Goal: Task Accomplishment & Management: Use online tool/utility

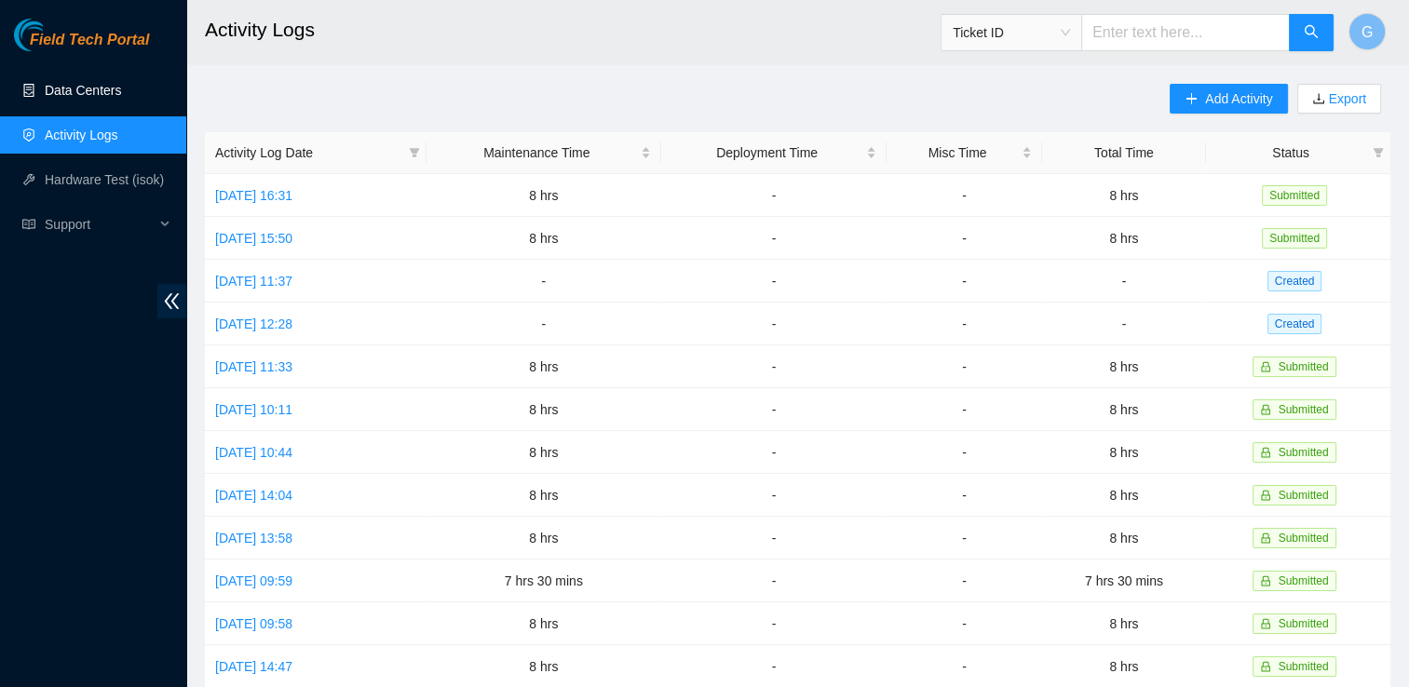
click at [116, 91] on link "Data Centers" at bounding box center [83, 90] width 76 height 15
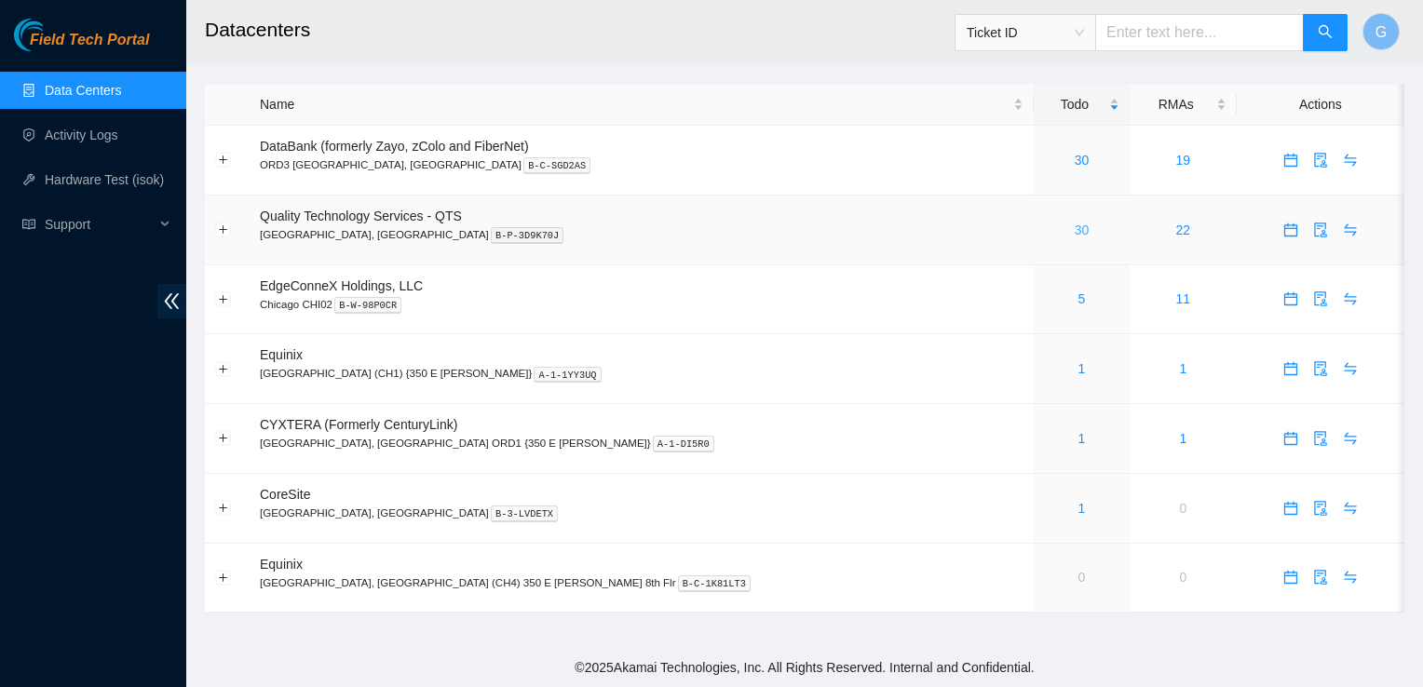
click at [1075, 237] on link "30" at bounding box center [1082, 230] width 15 height 15
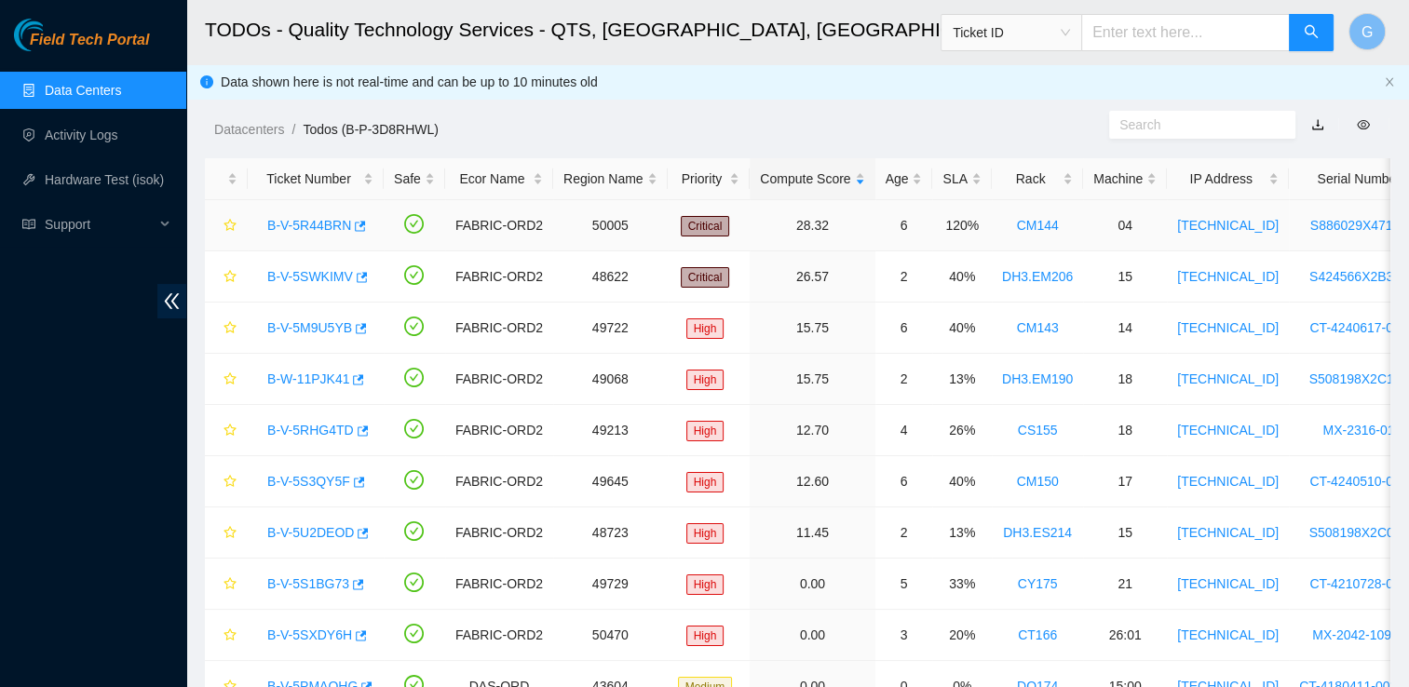
click at [311, 224] on link "B-V-5R44BRN" at bounding box center [309, 225] width 84 height 15
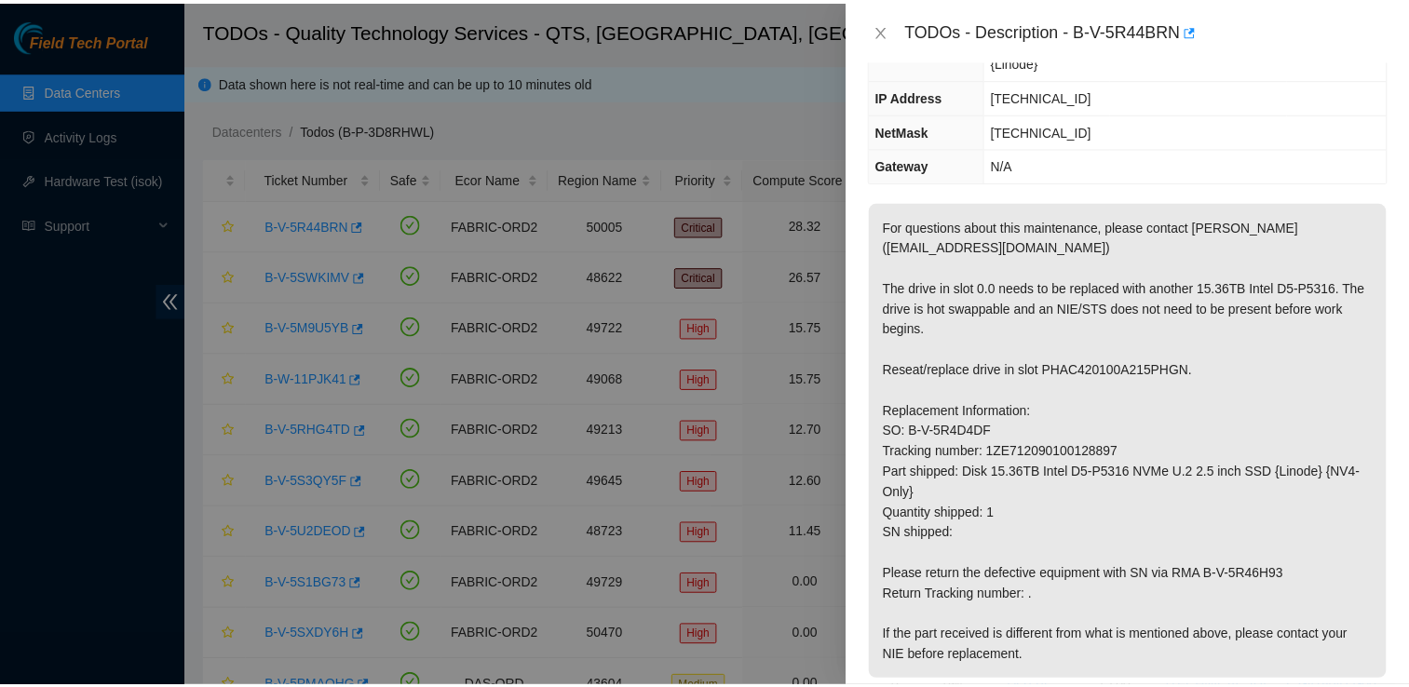
scroll to position [182, 0]
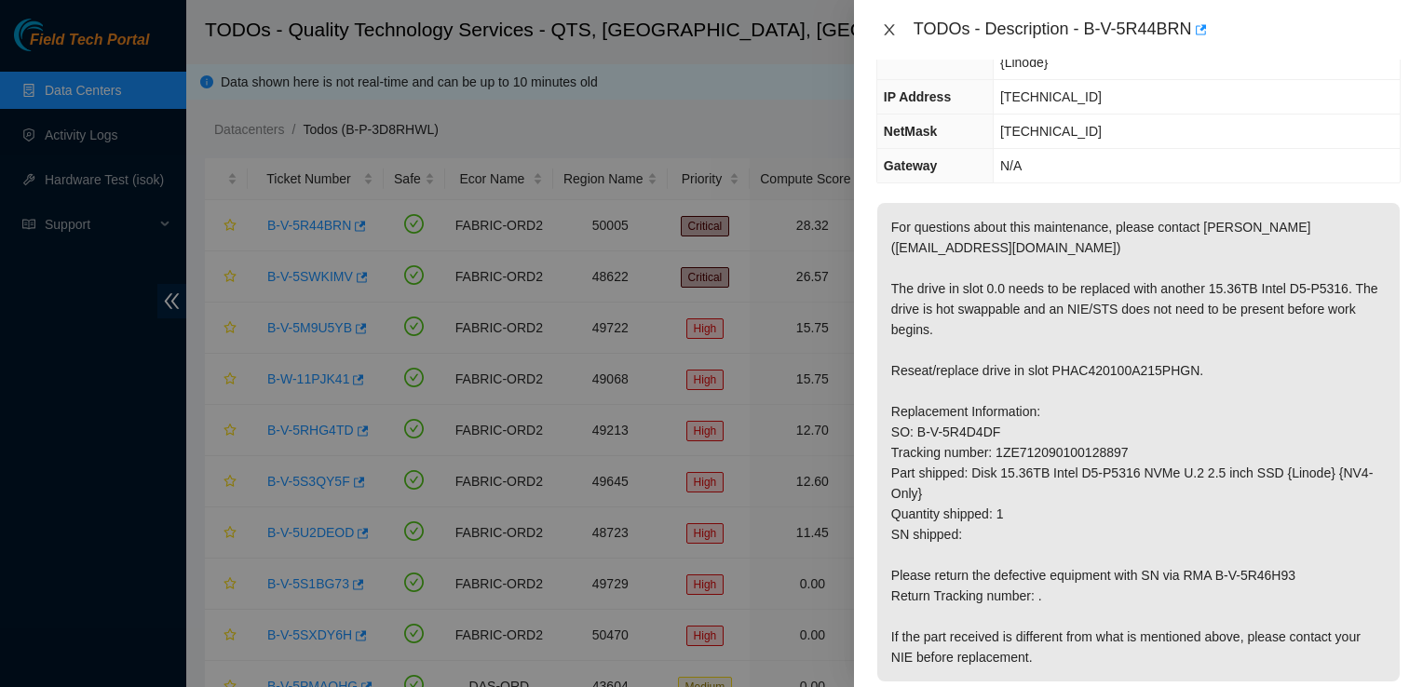
click at [888, 27] on icon "close" at bounding box center [889, 29] width 15 height 15
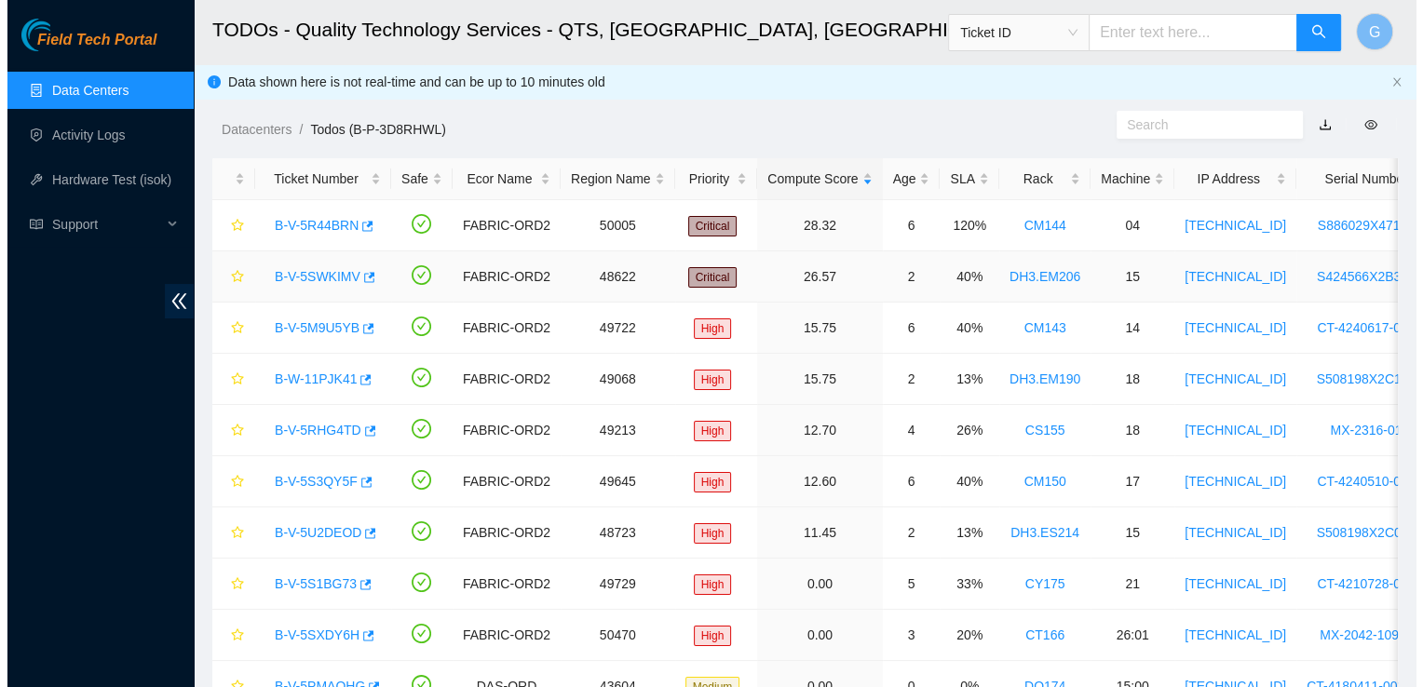
scroll to position [223, 0]
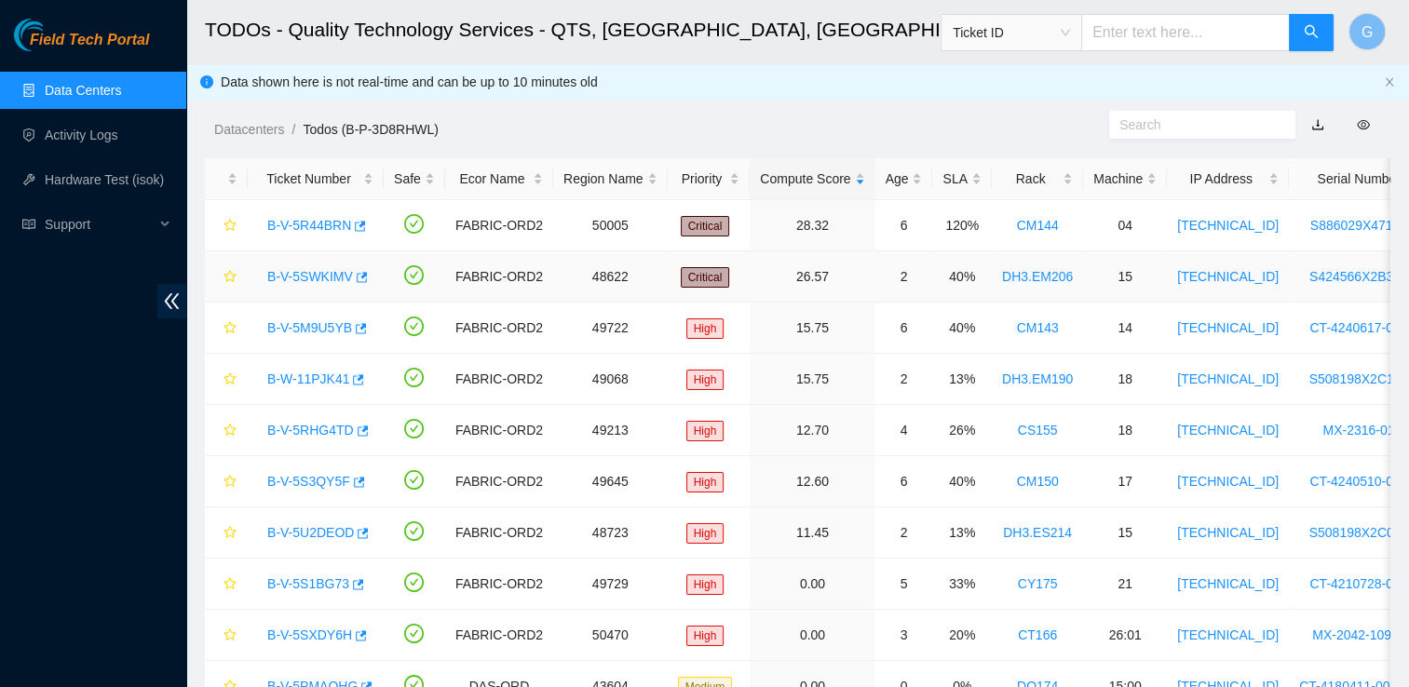
click at [308, 273] on link "B-V-5SWKIMV" at bounding box center [310, 276] width 86 height 15
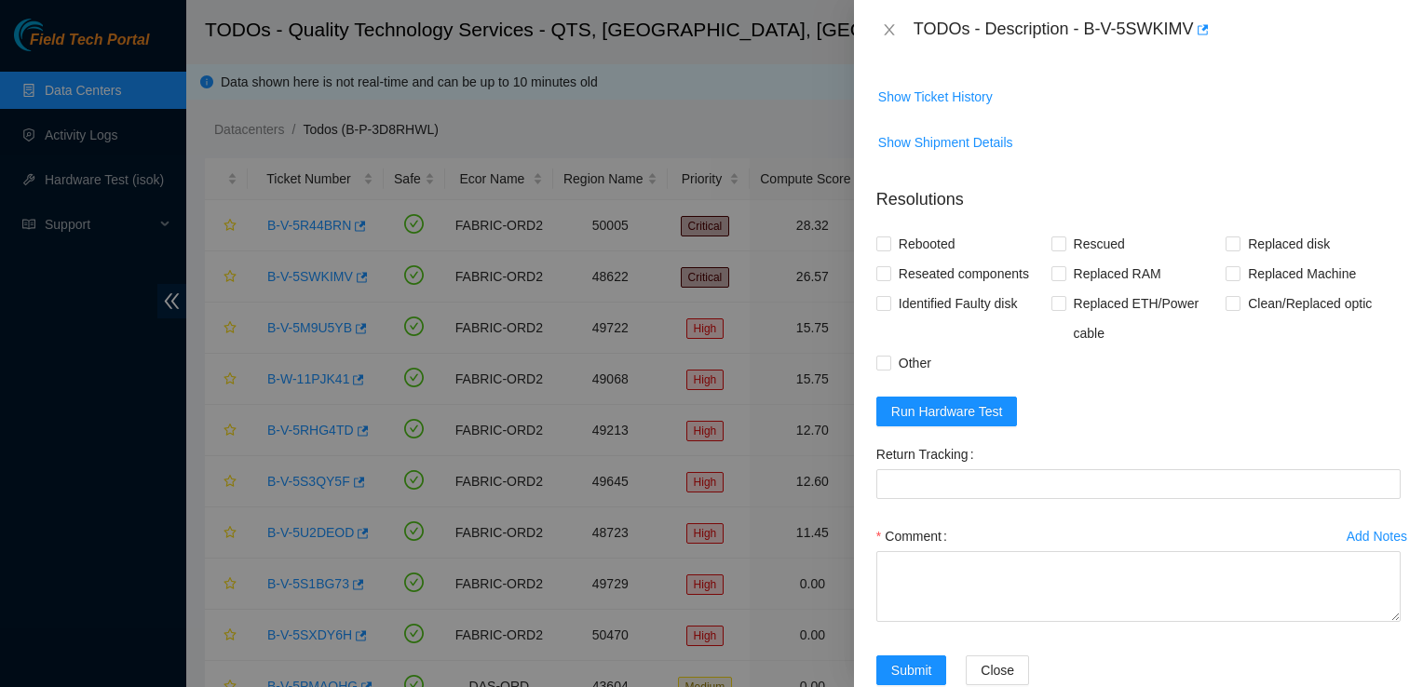
scroll to position [793, 0]
drag, startPoint x: 1223, startPoint y: 243, endPoint x: 1225, endPoint y: 234, distance: 9.5
click at [1226, 234] on input "Replaced disk" at bounding box center [1232, 239] width 13 height 13
checkbox input "true"
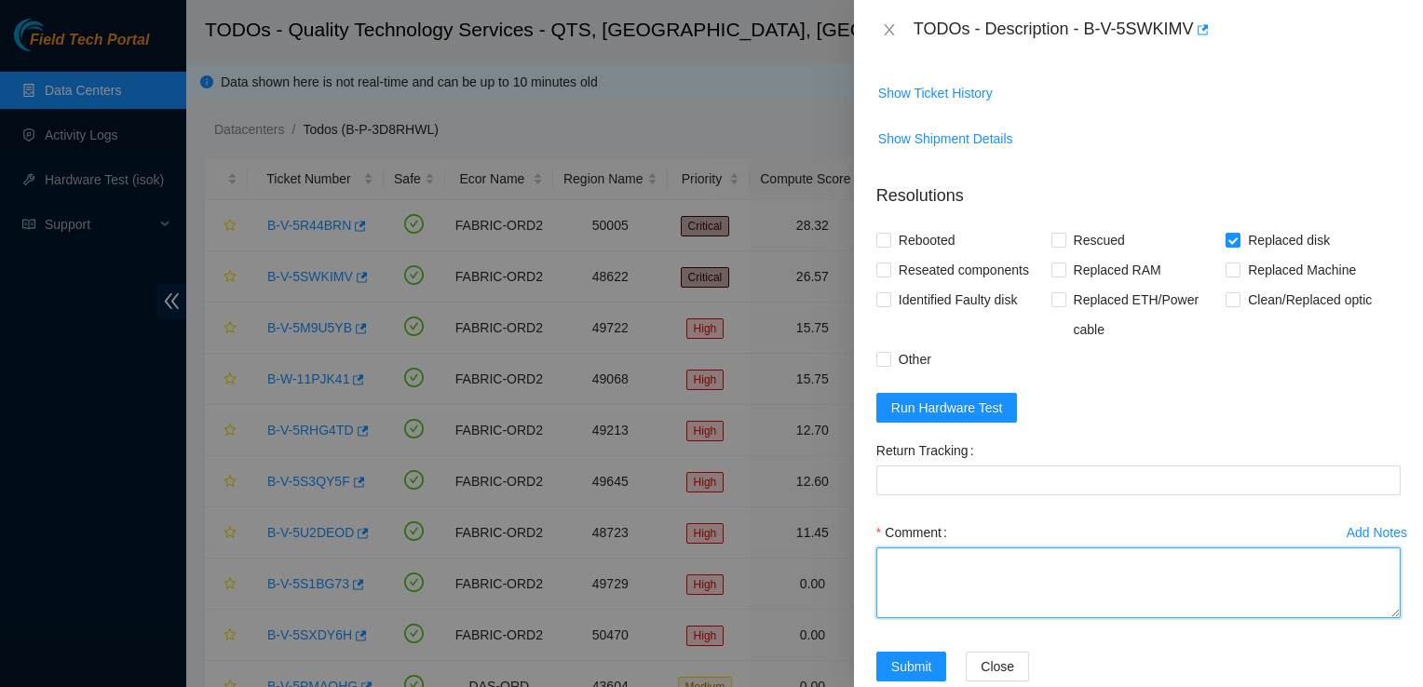
click at [931, 585] on textarea "Comment" at bounding box center [1138, 583] width 524 height 71
paste textarea "old: 22423CDAC208 new: 22173887A1C9"
type textarea "old: 22423CDAC208 new: 22173887A1C9"
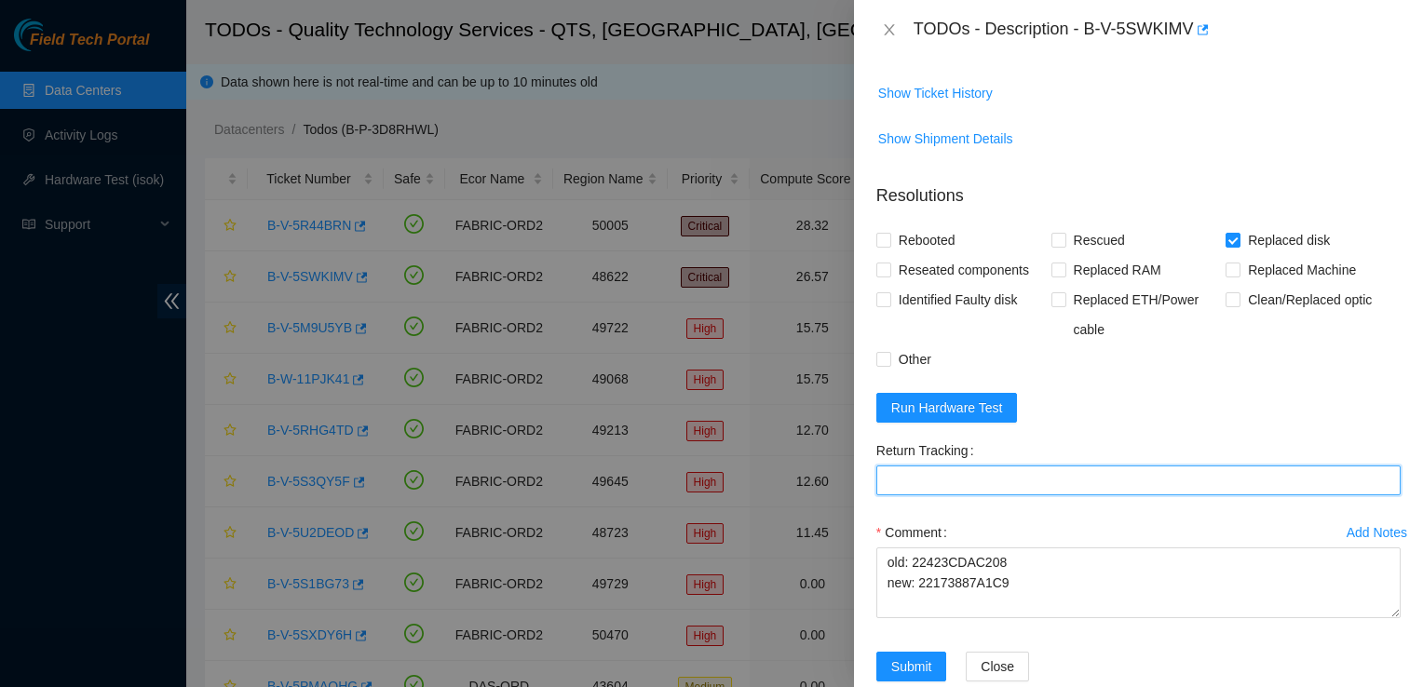
click at [1050, 476] on Tracking "Return Tracking" at bounding box center [1138, 481] width 524 height 30
type Tracking "473665207088"
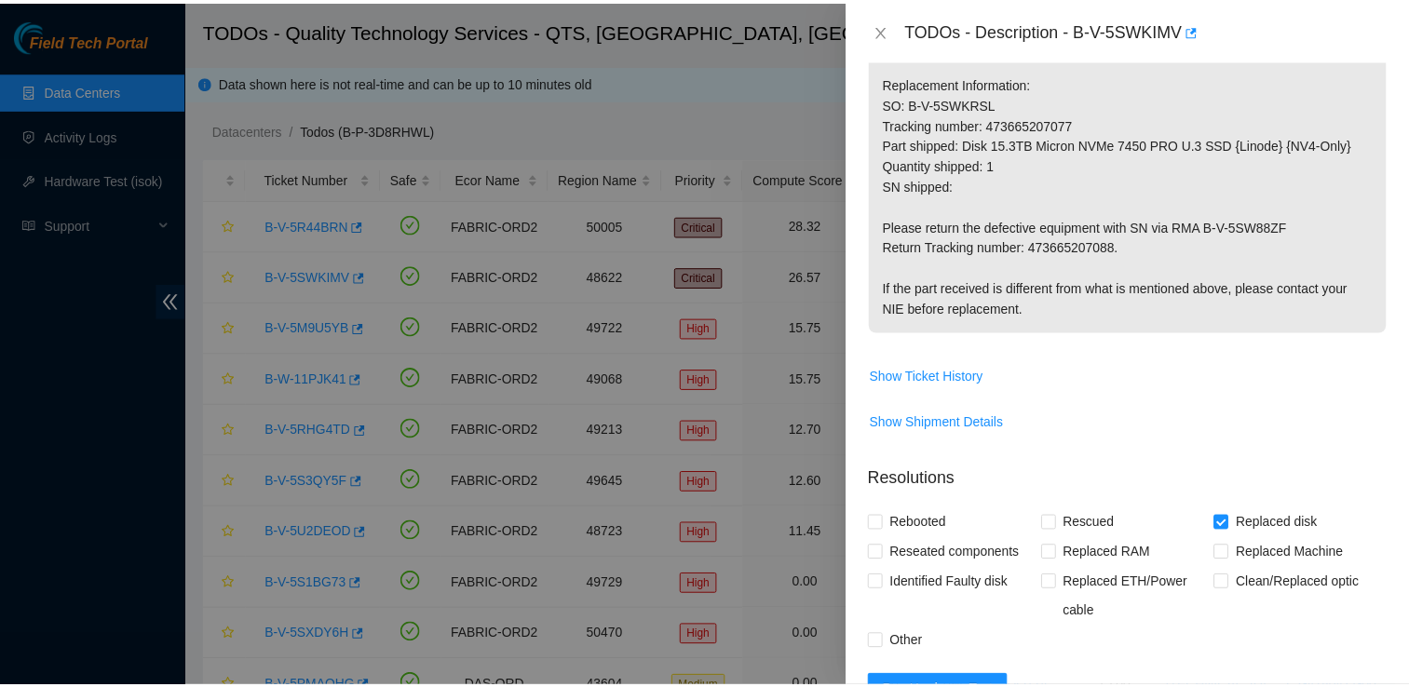
scroll to position [831, 0]
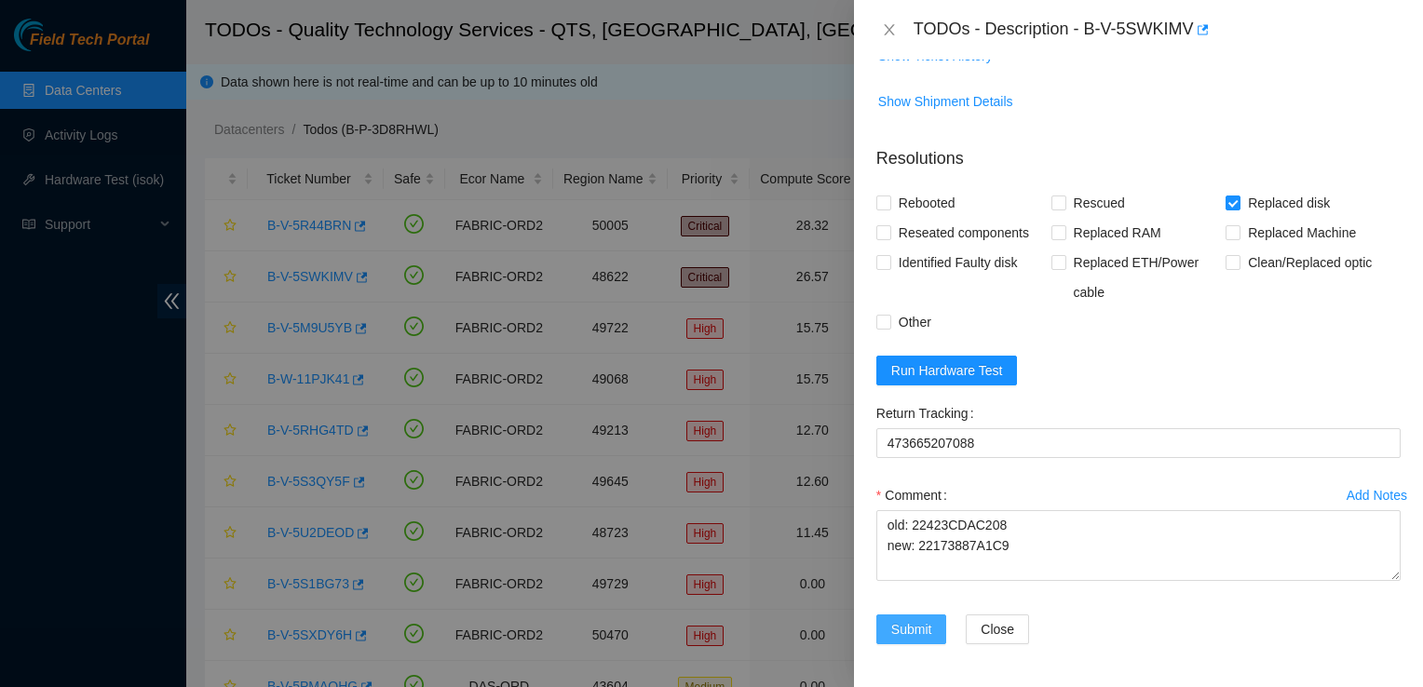
click at [930, 624] on span "Submit" at bounding box center [911, 629] width 41 height 20
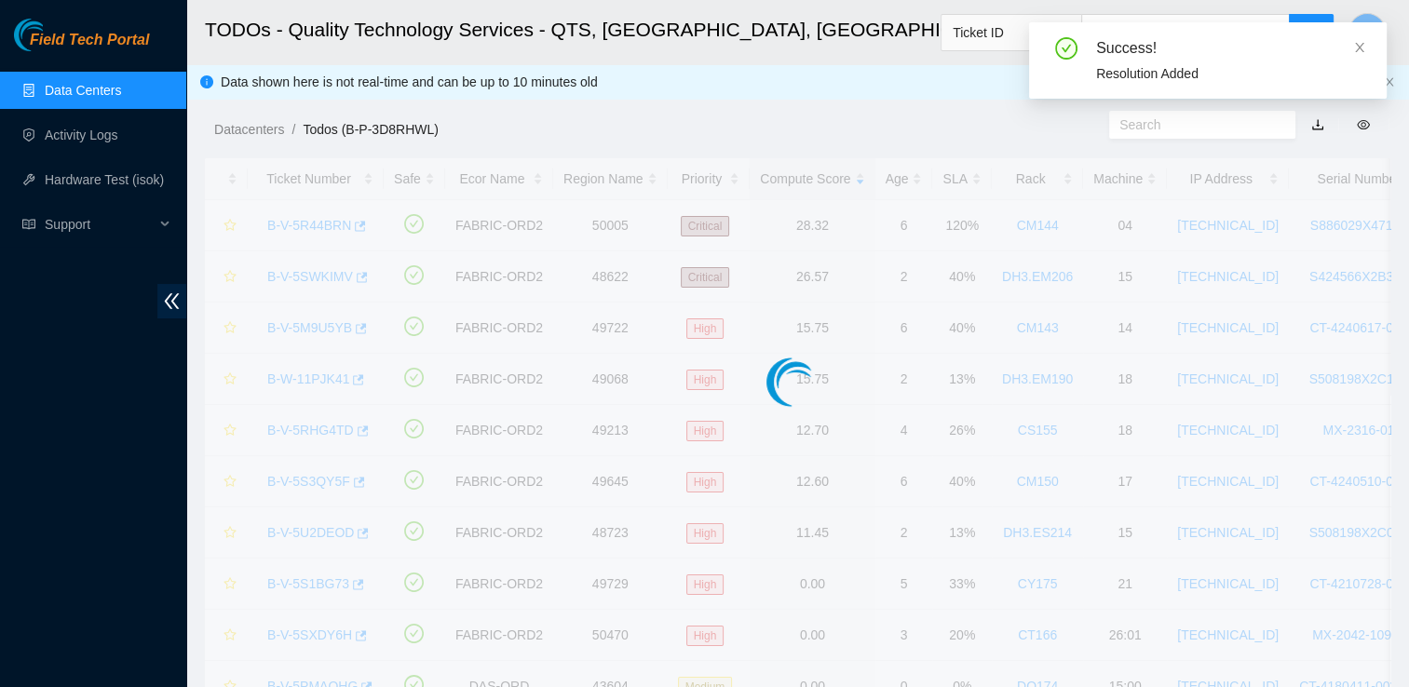
scroll to position [421, 0]
